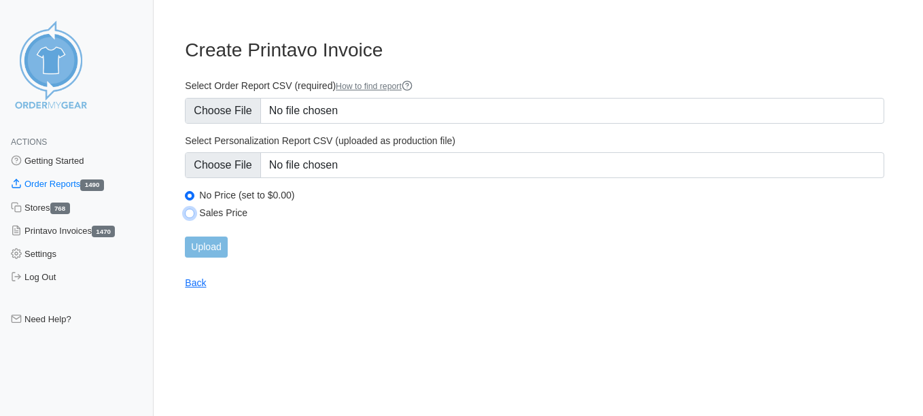
click at [194, 212] on input "Sales Price" at bounding box center [190, 214] width 10 height 10
radio input "true"
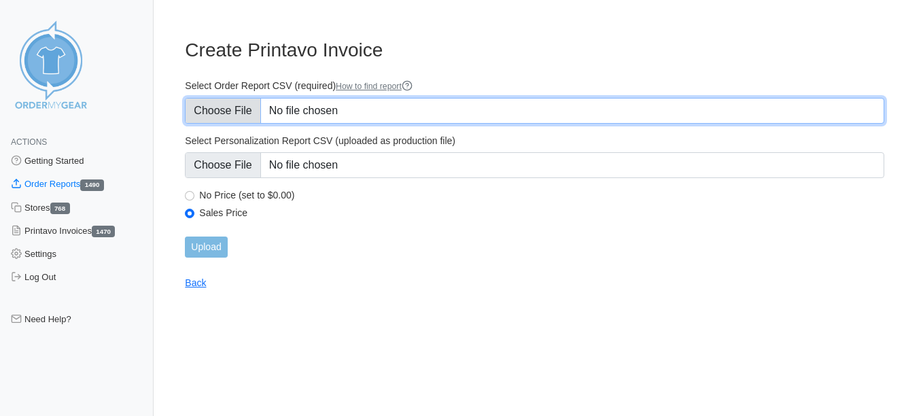
click at [221, 104] on input "Select Order Report CSV (required) How to find report" at bounding box center [534, 111] width 699 height 26
type input "C:\fakepath\XB4PP_order_report.csv"
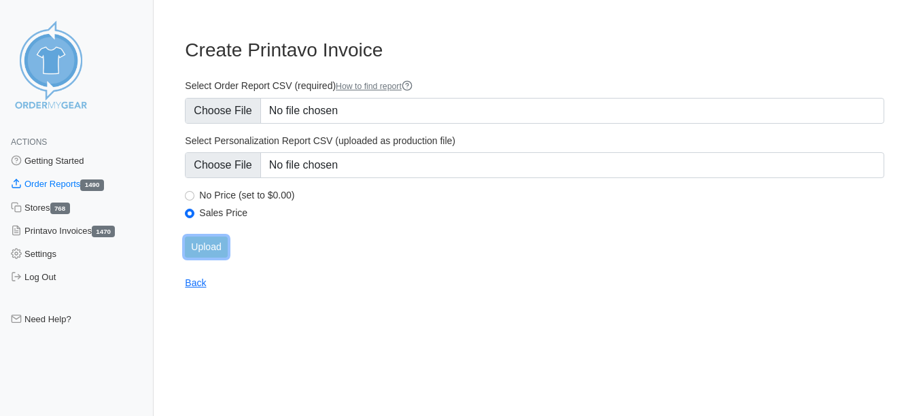
click at [202, 245] on input "Upload" at bounding box center [206, 247] width 42 height 21
